Goal: Book appointment/travel/reservation

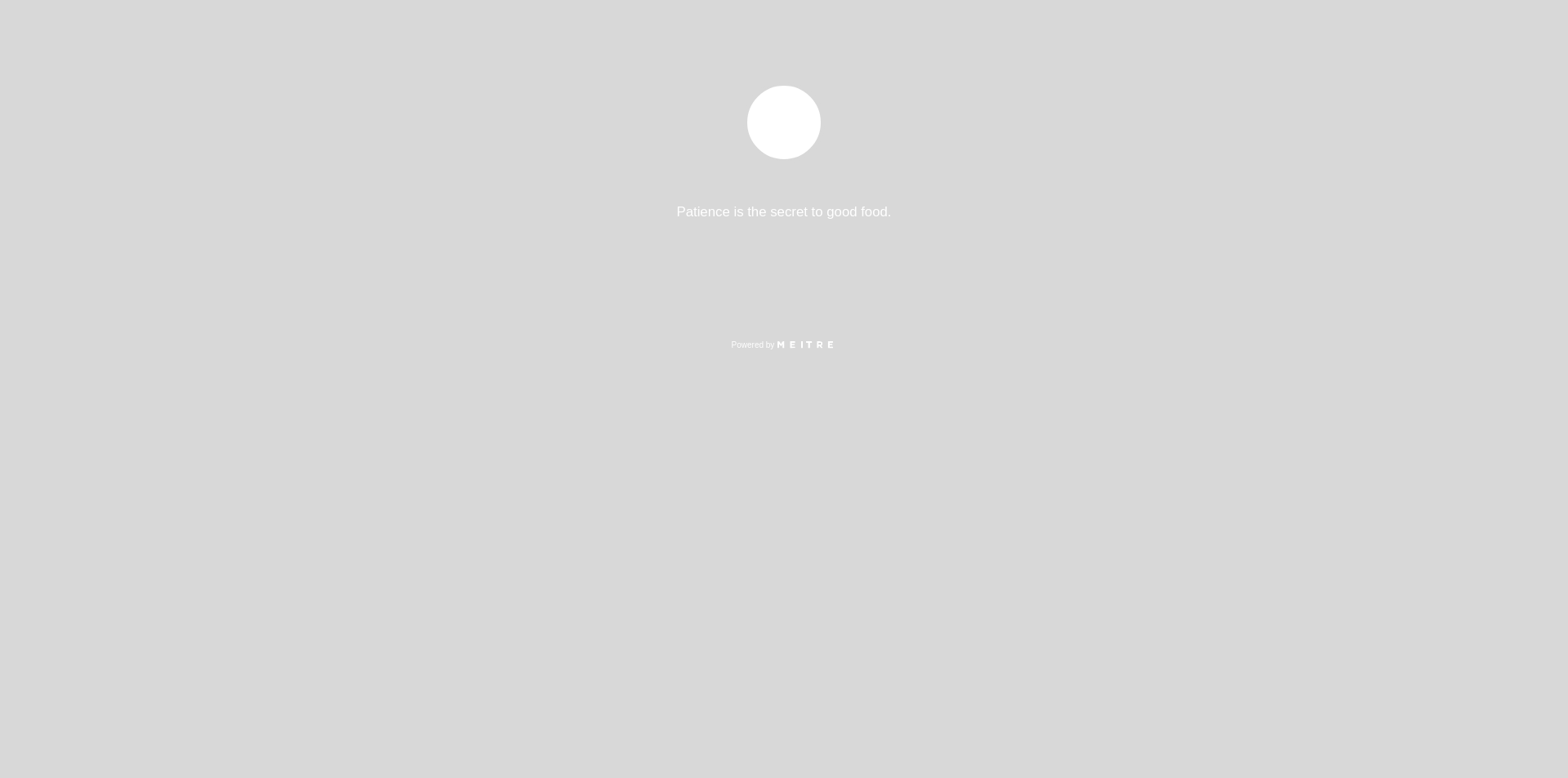
select select "es"
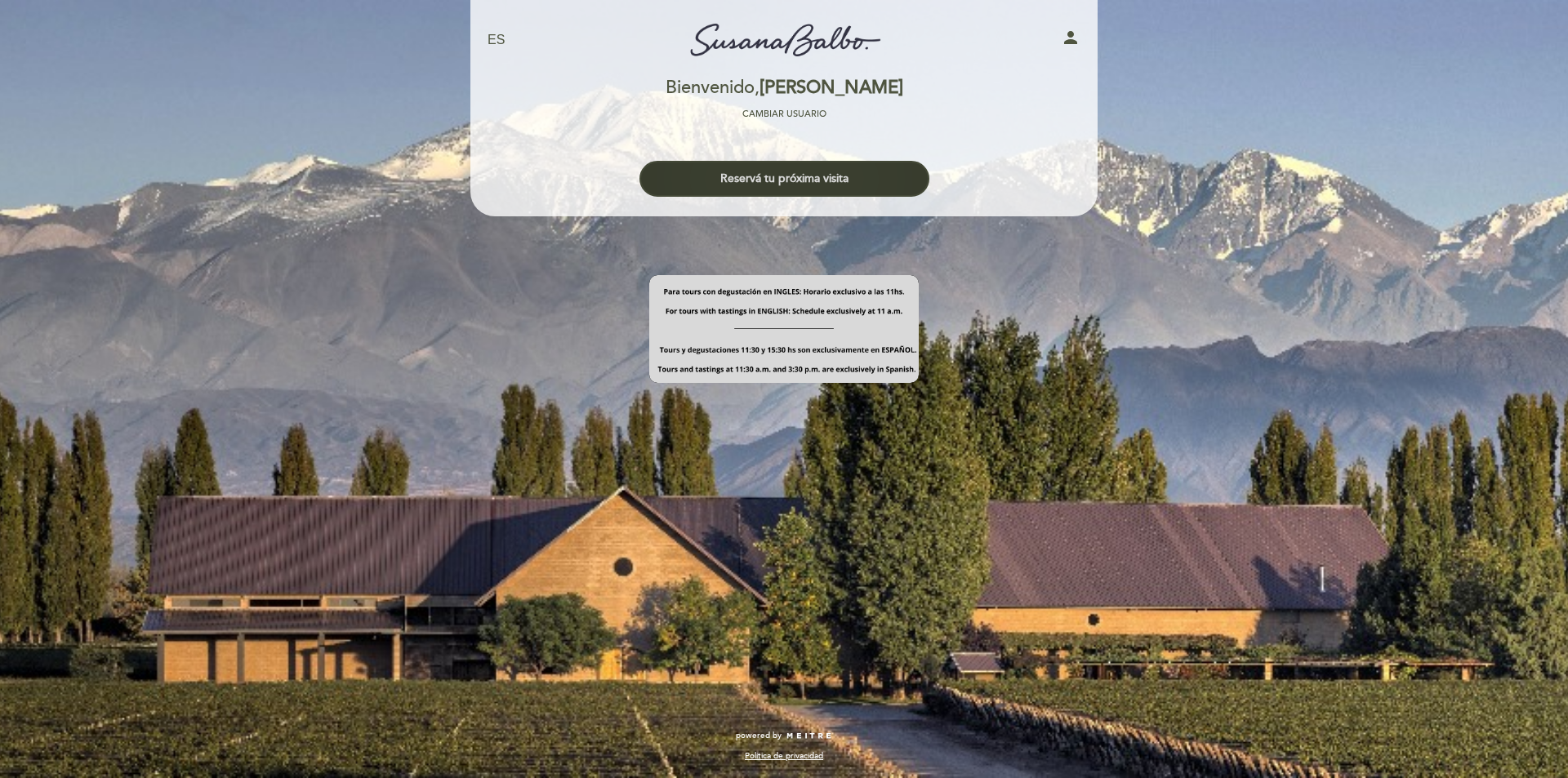
click at [757, 172] on button "Reservá tu próxima visita" at bounding box center [784, 179] width 290 height 36
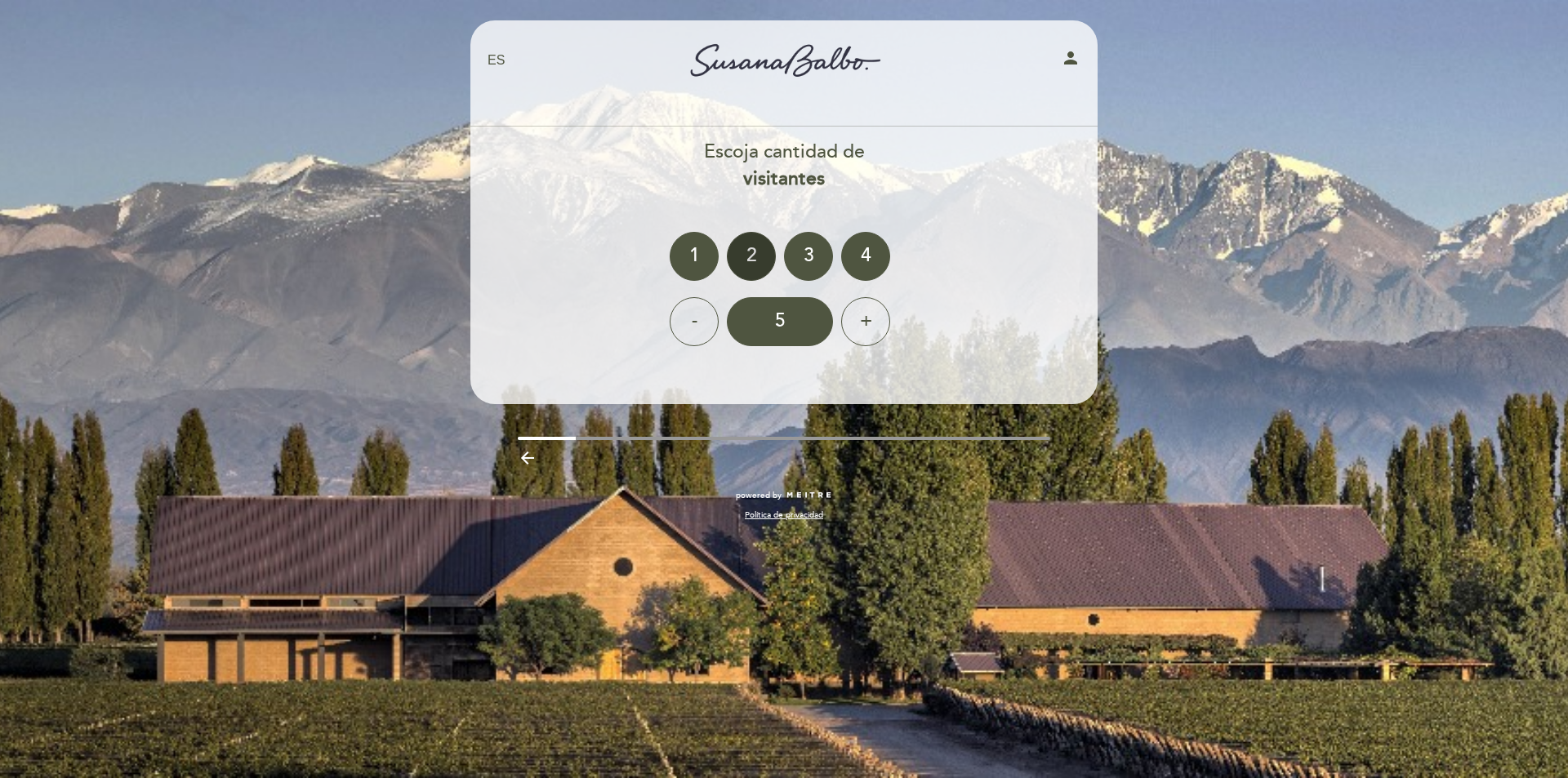
click at [748, 267] on div "2" at bounding box center [751, 256] width 49 height 49
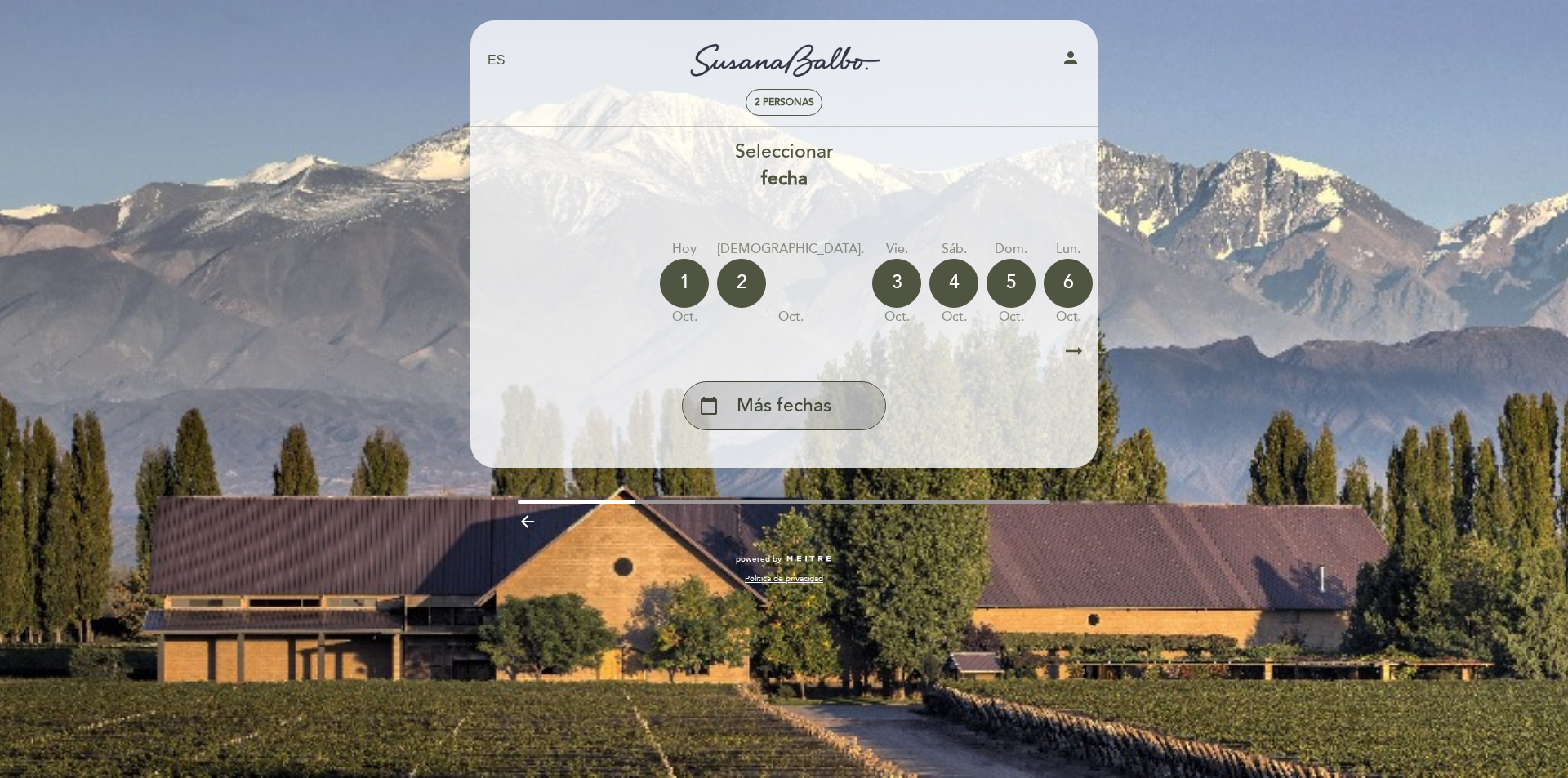
click at [782, 416] on span "Más fechas" at bounding box center [784, 406] width 94 height 27
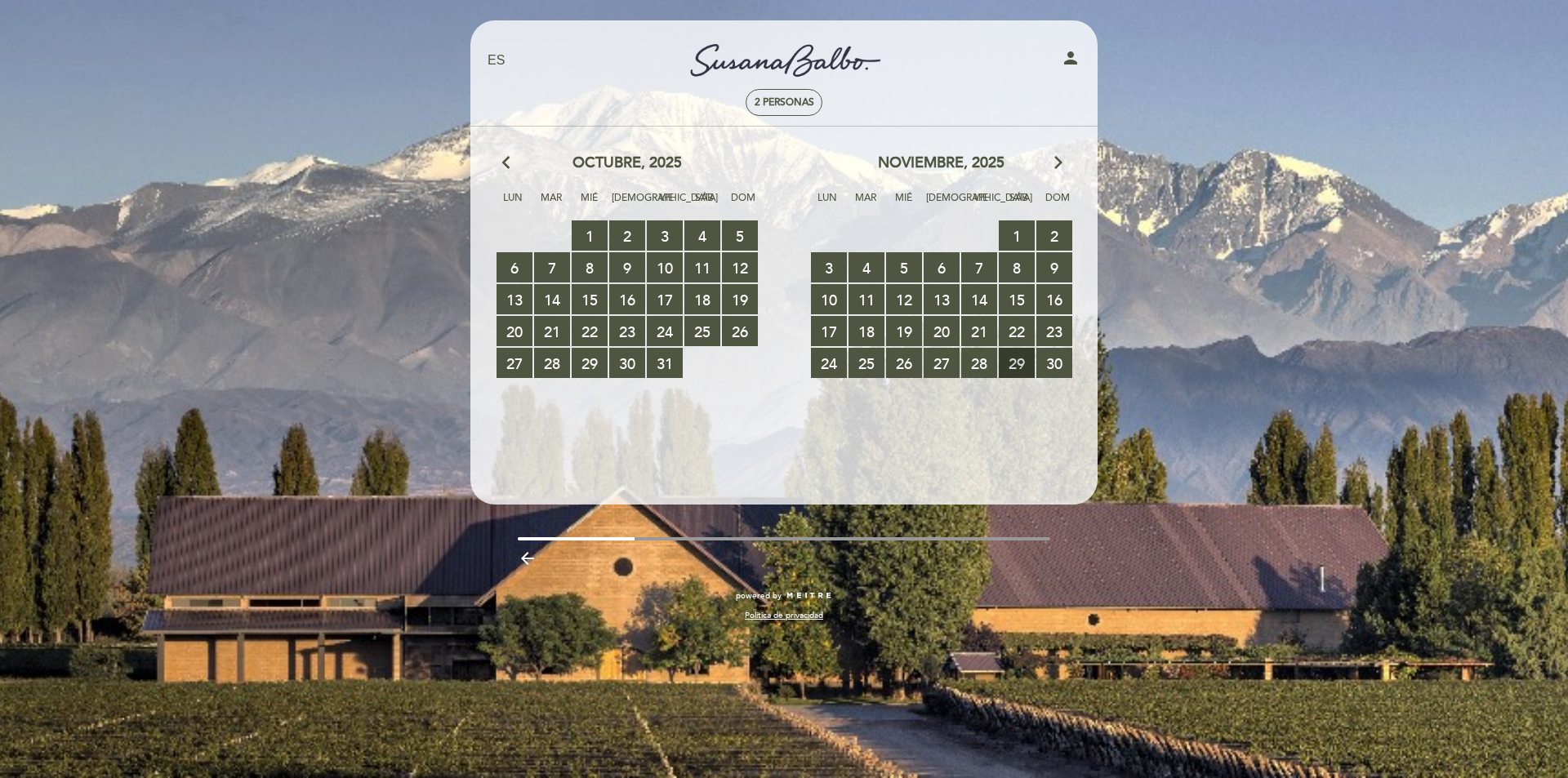
click at [1013, 357] on span "29 RESERVAS DISPONIBLES" at bounding box center [1016, 363] width 36 height 30
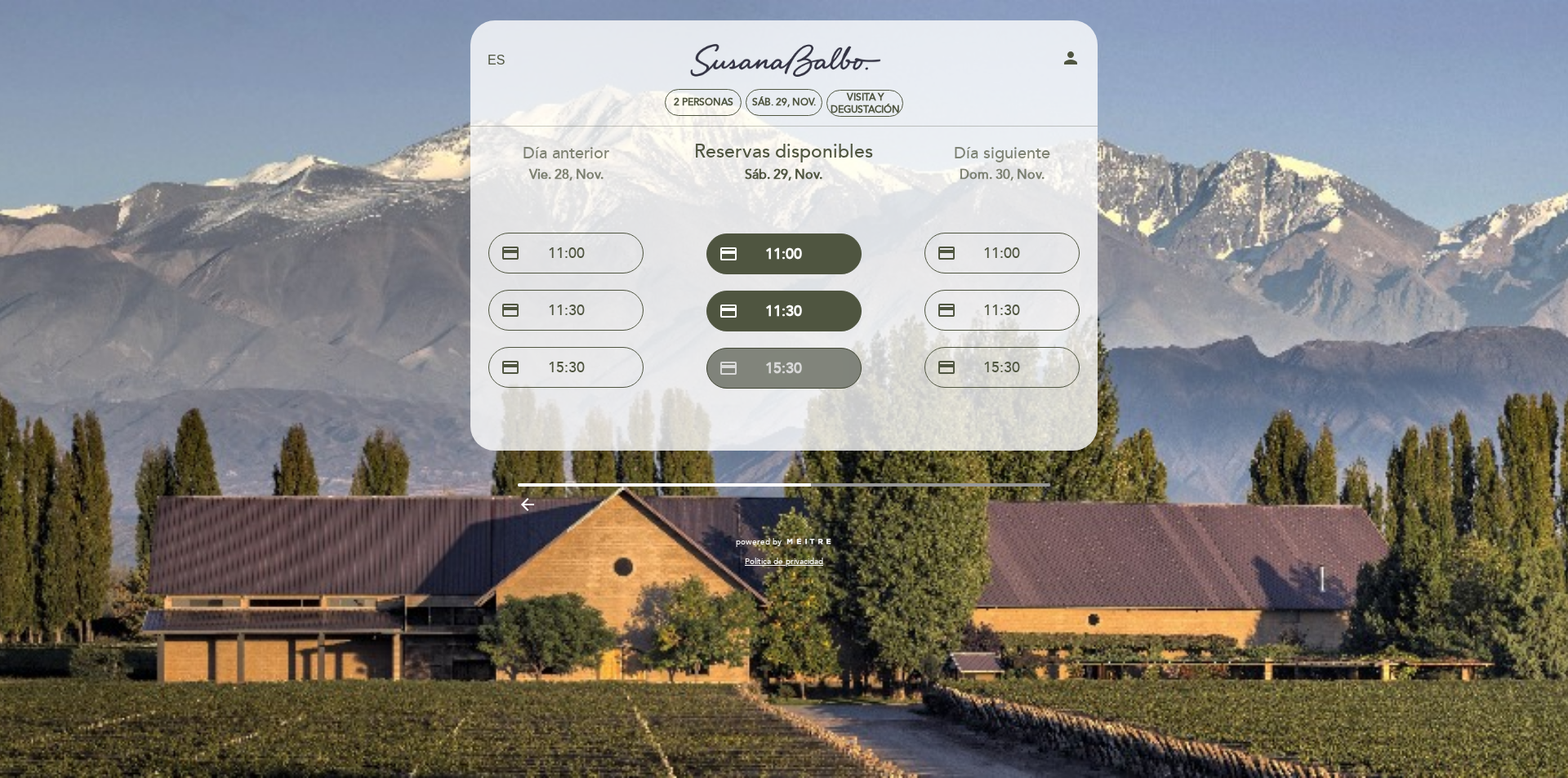
click at [796, 364] on button "credit_card 15:30" at bounding box center [784, 368] width 155 height 41
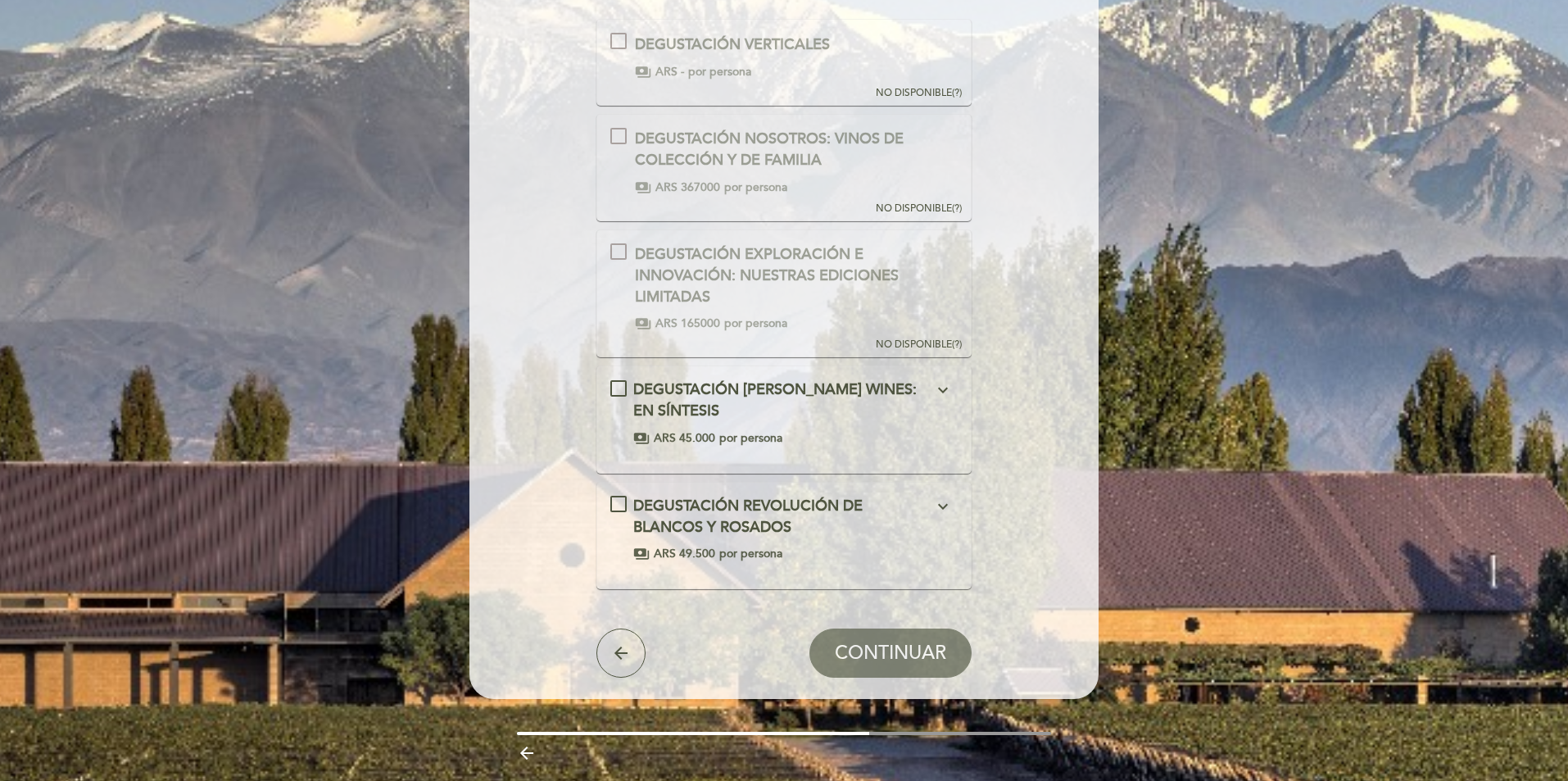
scroll to position [245, 0]
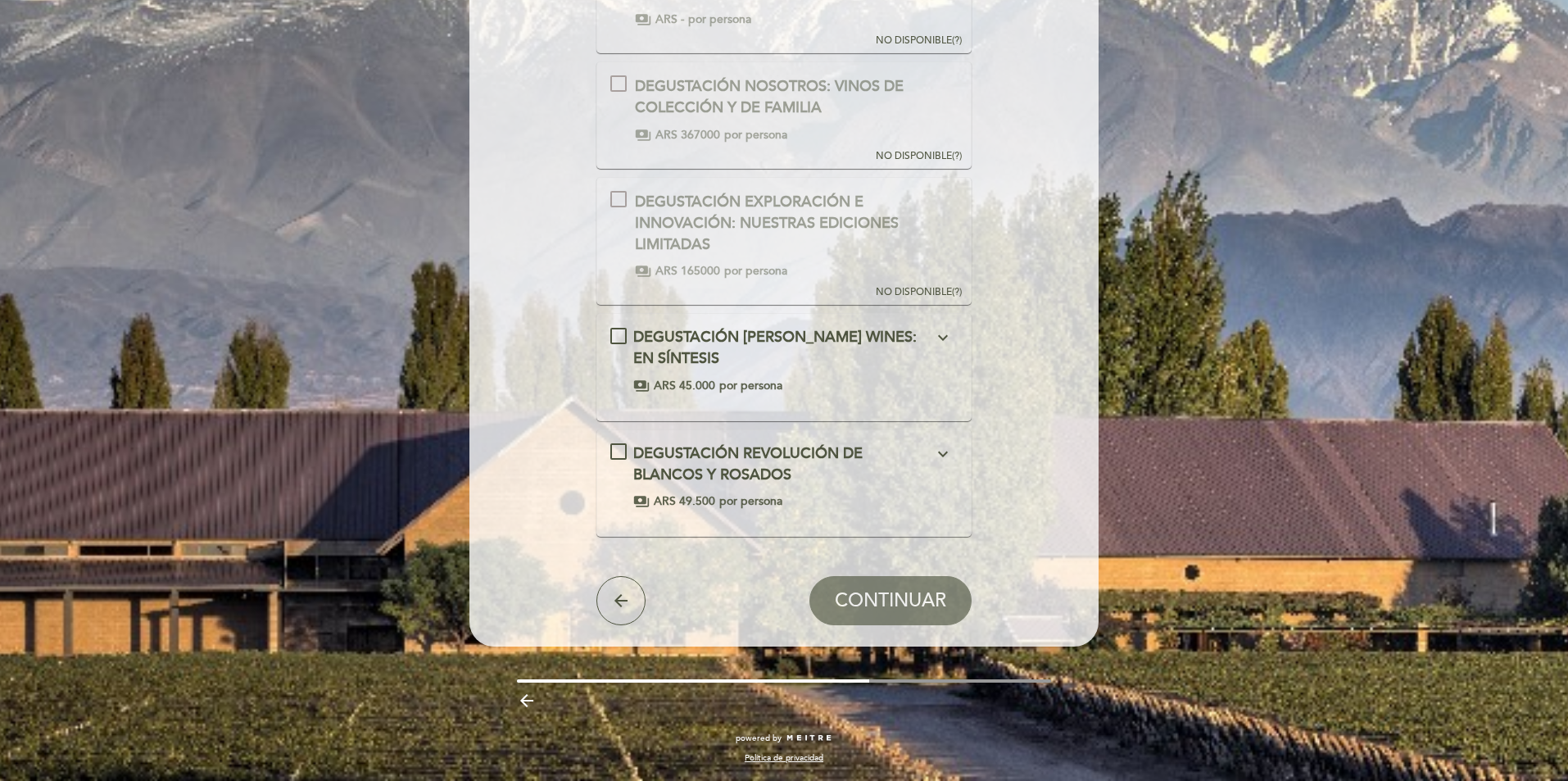
click at [786, 490] on div "DEGUSTACIÓN REVOLUCIÓN DE BLANCOS Y ROSADOS expand_more Alrededor de entre el 3…" at bounding box center [784, 476] width 348 height 67
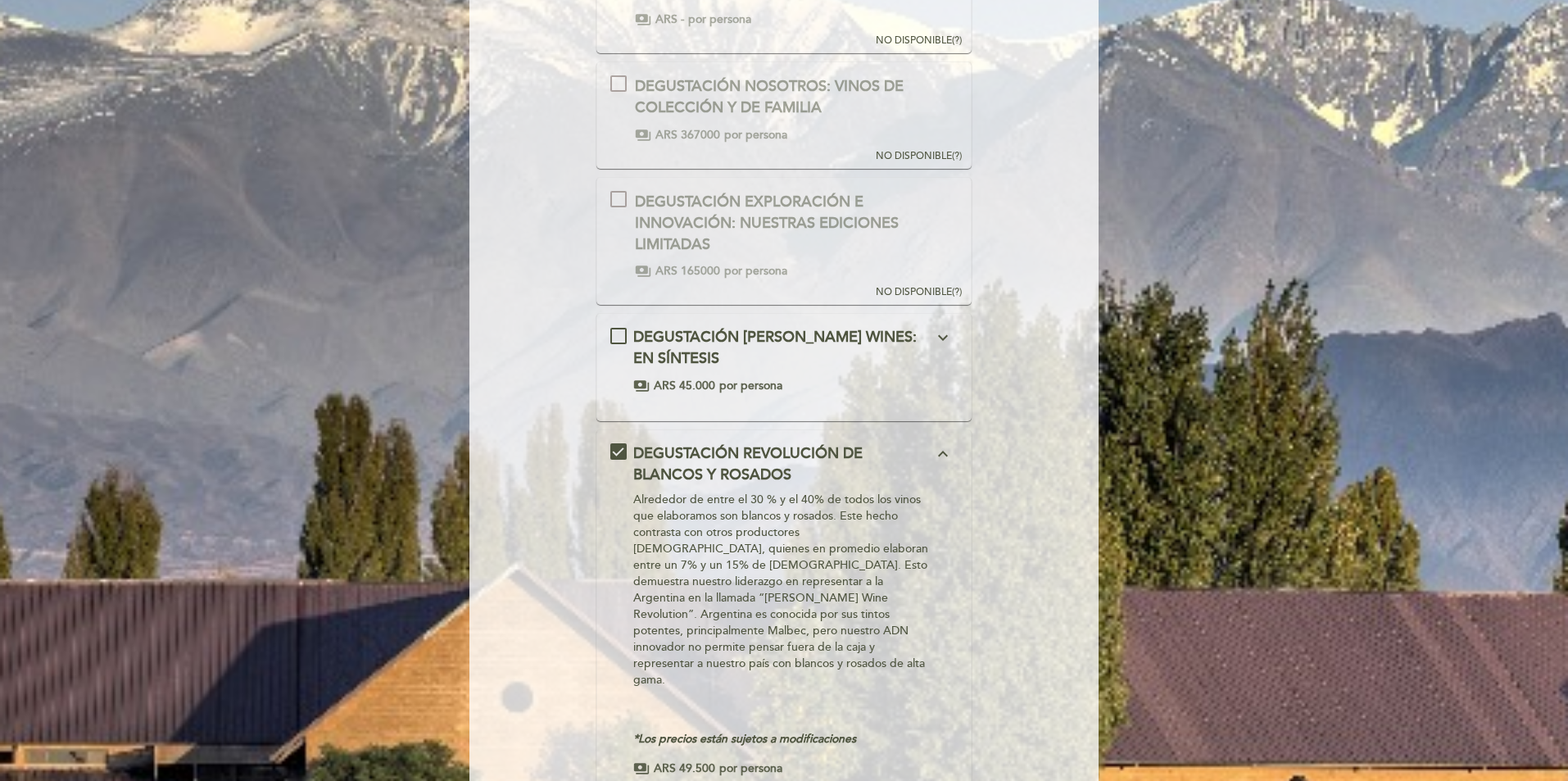
click at [831, 463] on div "DEGUSTACIÓN REVOLUCIÓN DE BLANCOS Y ROSADOS expand_less" at bounding box center [784, 464] width 300 height 42
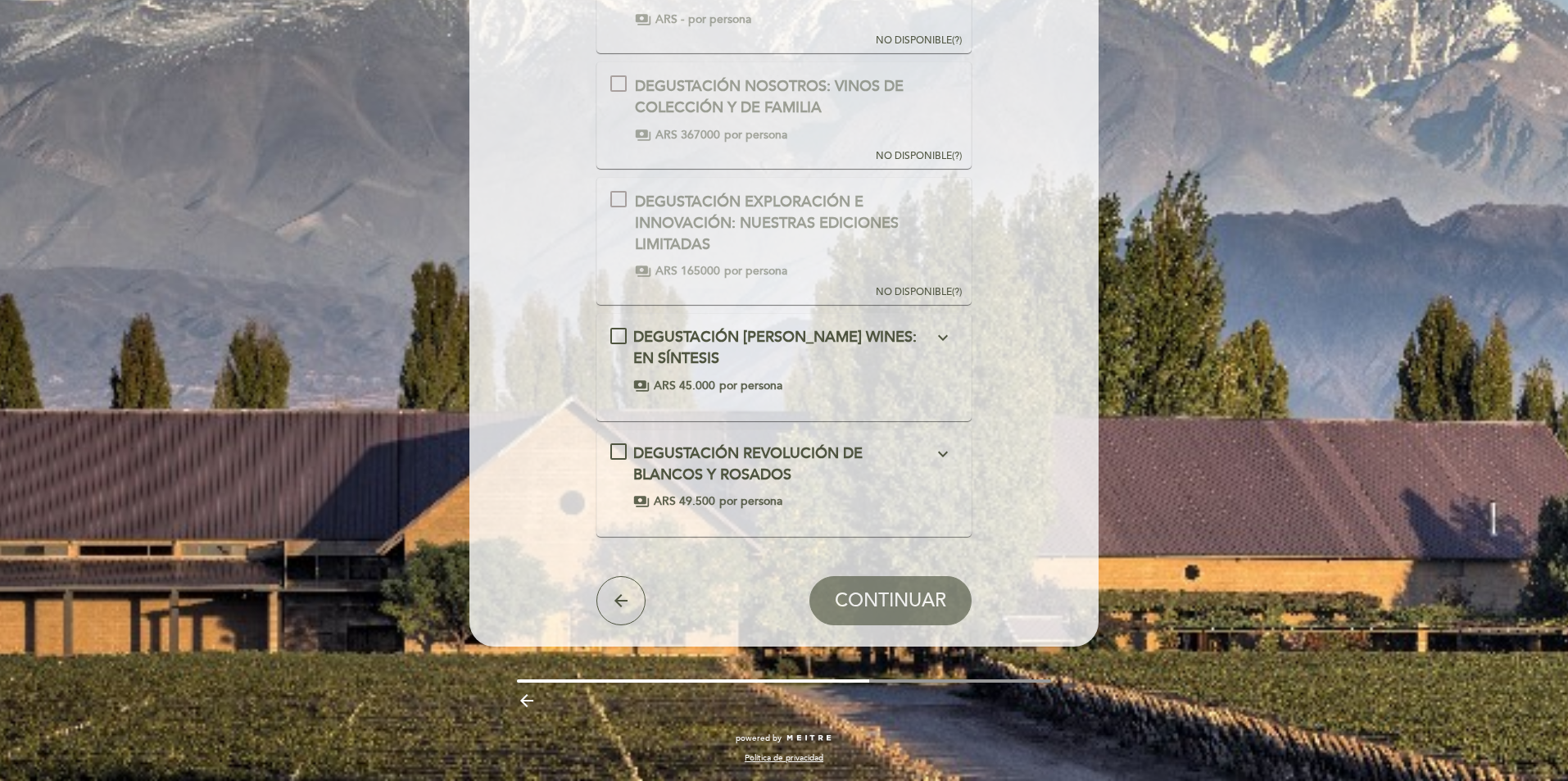
click at [839, 344] on span "DEGUSTACIÓN [PERSON_NAME] WINES: EN SÍNTESIS" at bounding box center [775, 347] width 283 height 39
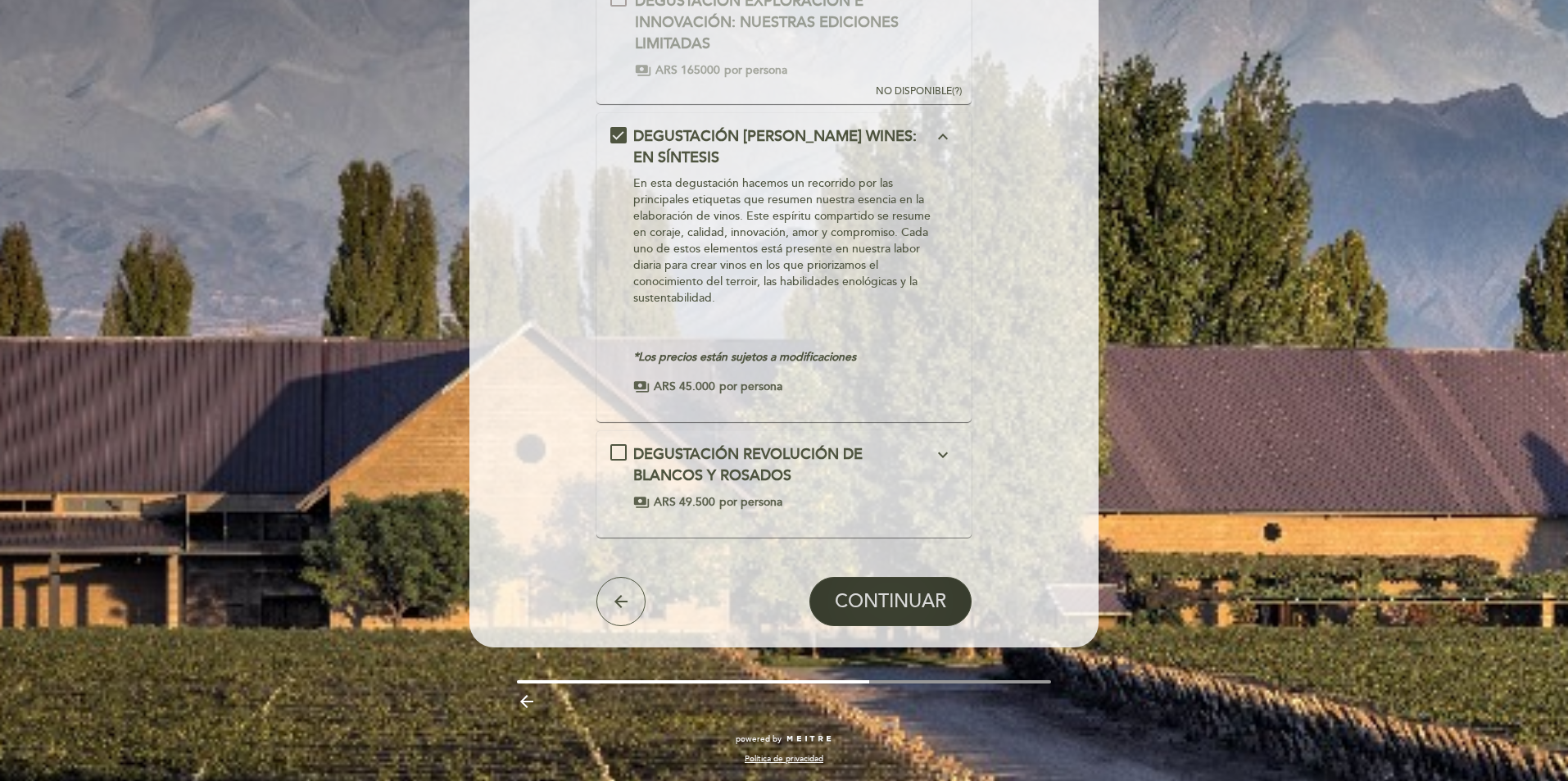
scroll to position [447, 0]
click at [870, 601] on span "CONTINUAR" at bounding box center [891, 602] width 112 height 23
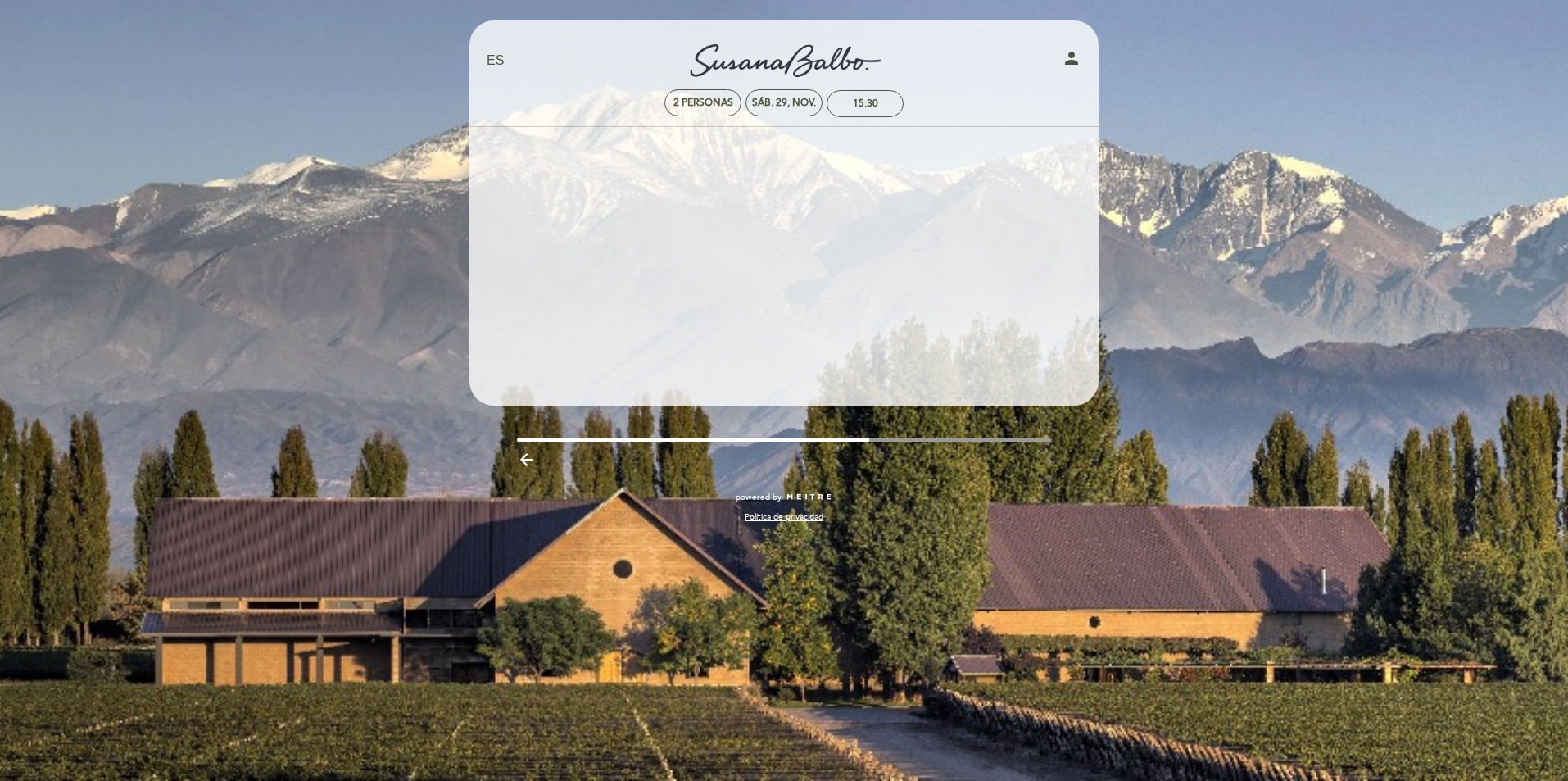
scroll to position [0, 0]
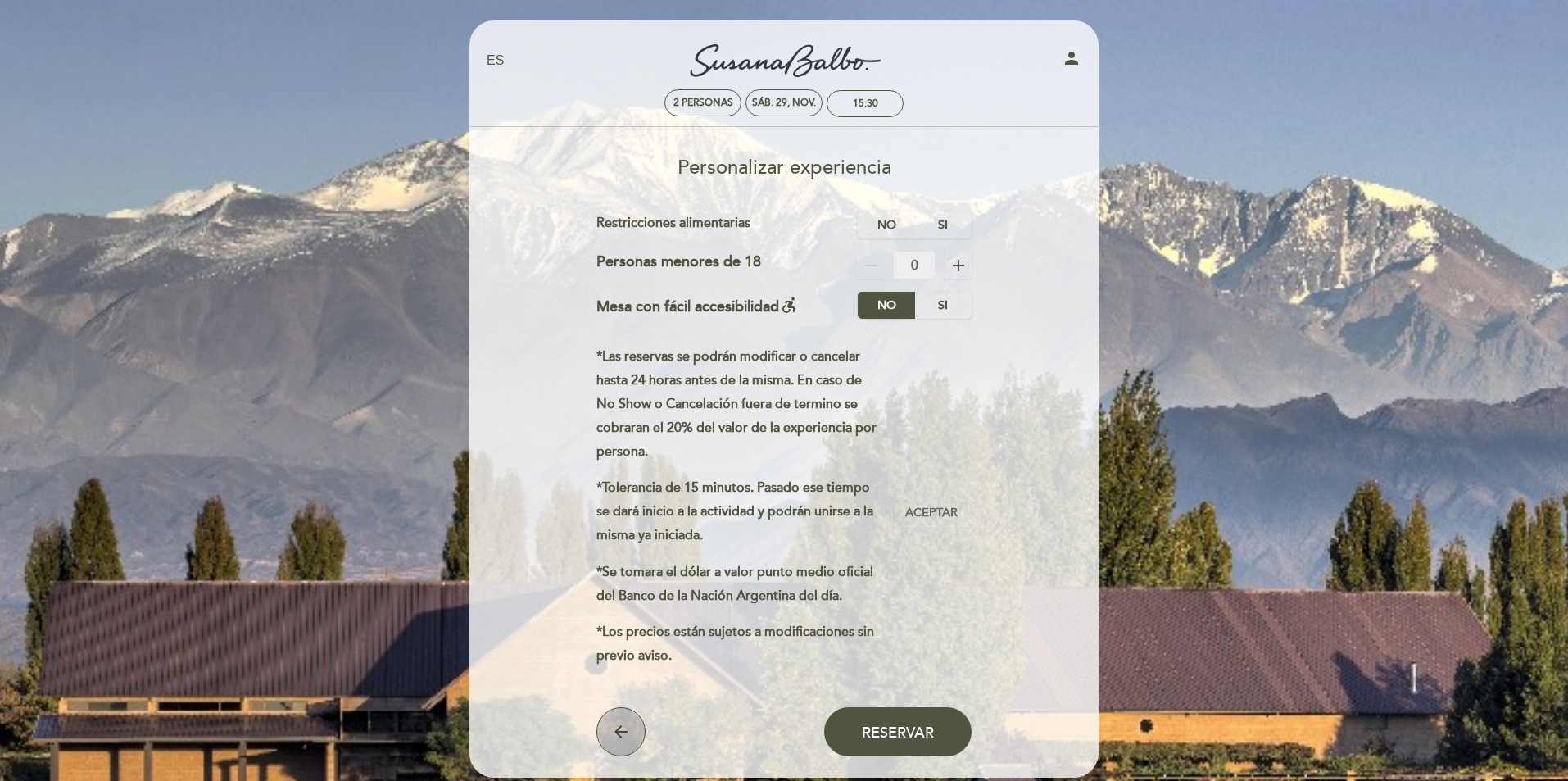
click at [626, 727] on icon "arrow_back" at bounding box center [620, 731] width 20 height 20
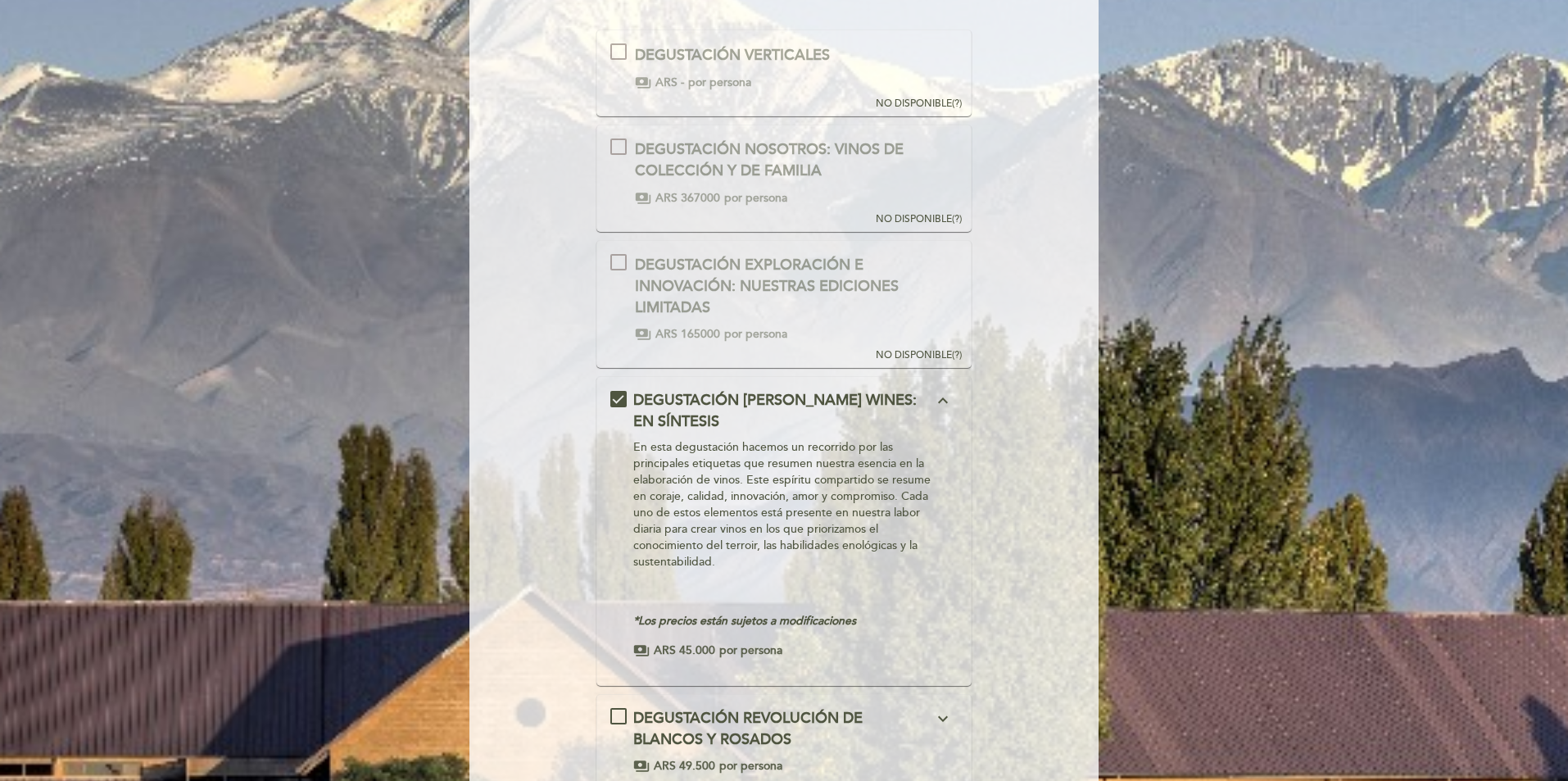
scroll to position [246, 0]
